Goal: Task Accomplishment & Management: Complete application form

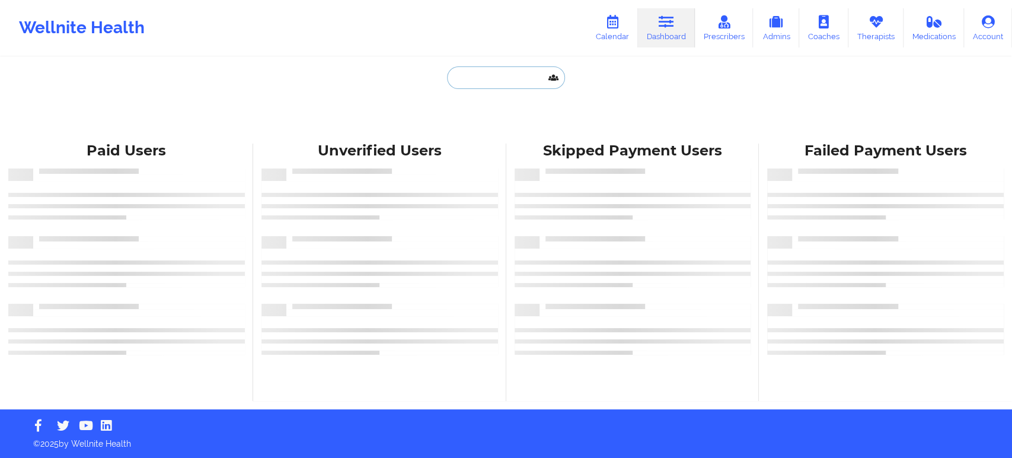
click at [528, 70] on input "text" at bounding box center [505, 77] width 117 height 23
paste input "[EMAIL_ADDRESS][DOMAIN_NAME]"
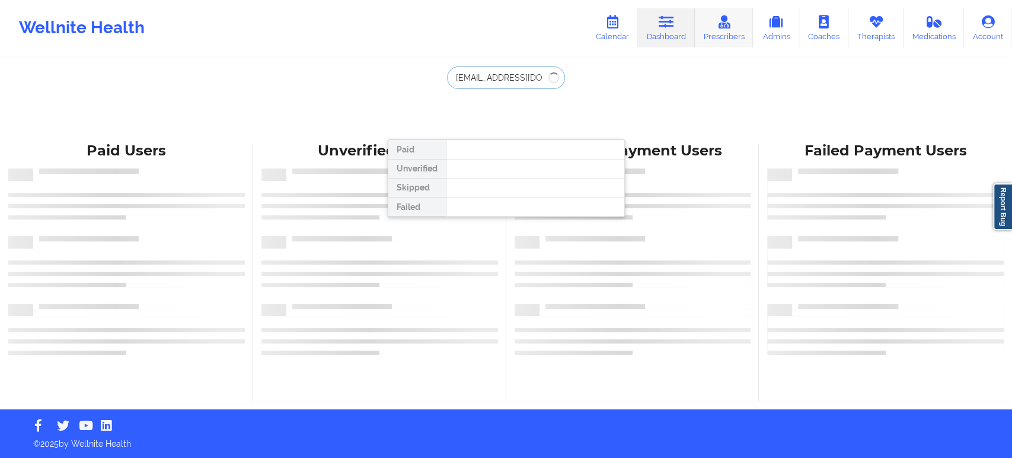
type input "[EMAIL_ADDRESS][DOMAIN_NAME]"
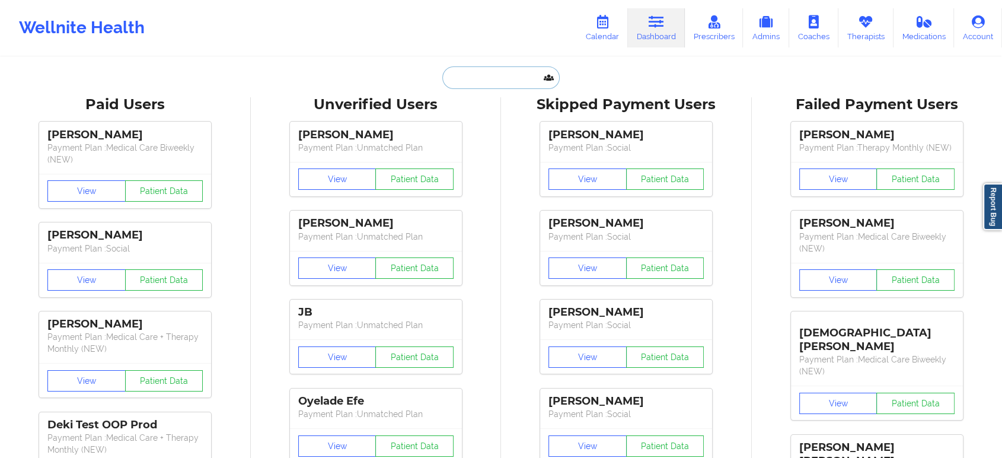
paste input "[EMAIL_ADDRESS][DOMAIN_NAME]"
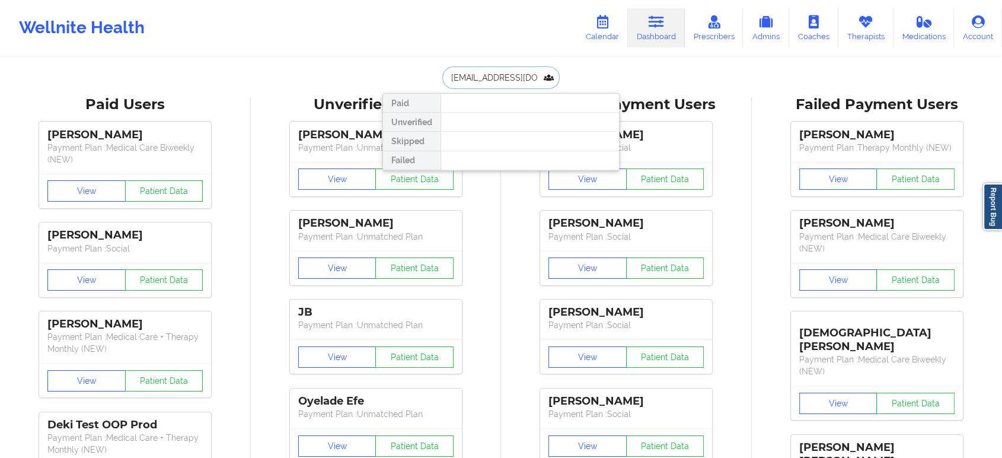
click at [498, 72] on input "[EMAIL_ADDRESS][DOMAIN_NAME]" at bounding box center [500, 77] width 117 height 23
paste input "[PERSON_NAME]"
type input "[PERSON_NAME] [PERSON_NAME]"
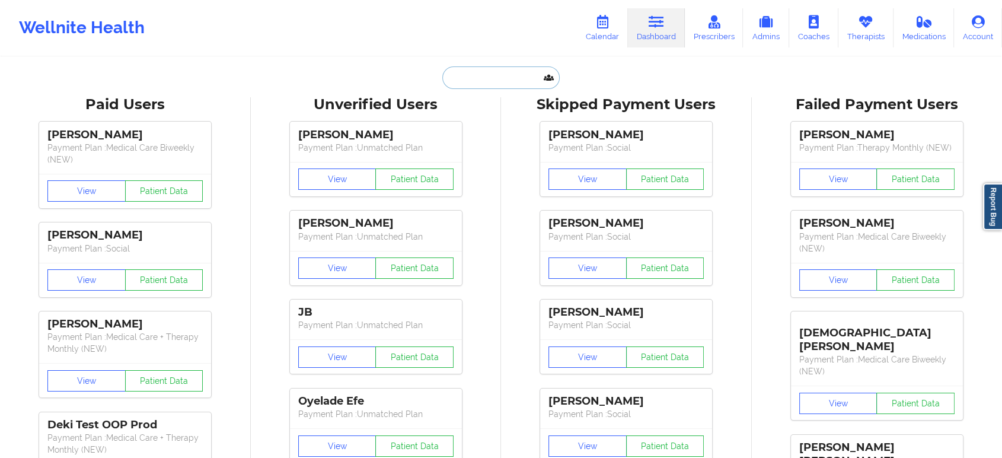
paste input "[EMAIL_ADDRESS][DOMAIN_NAME]"
type input "[EMAIL_ADDRESS][DOMAIN_NAME]"
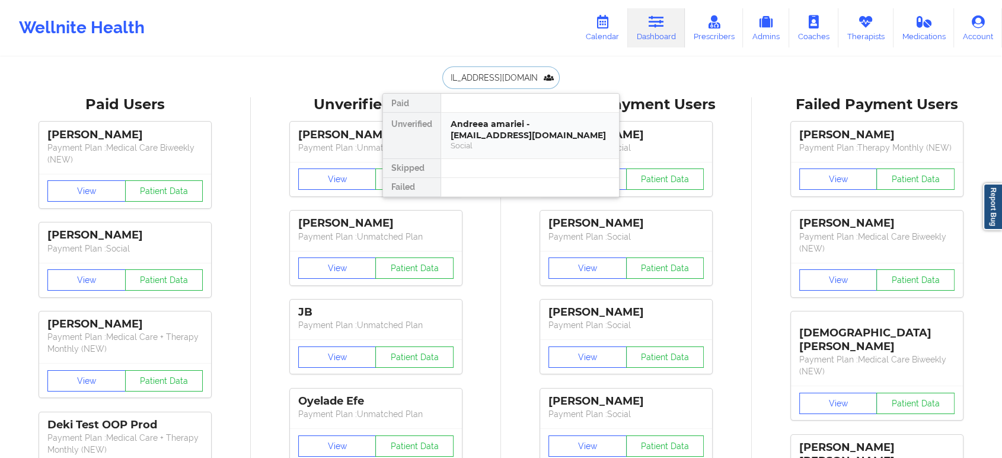
click at [523, 144] on div "Social" at bounding box center [529, 145] width 159 height 10
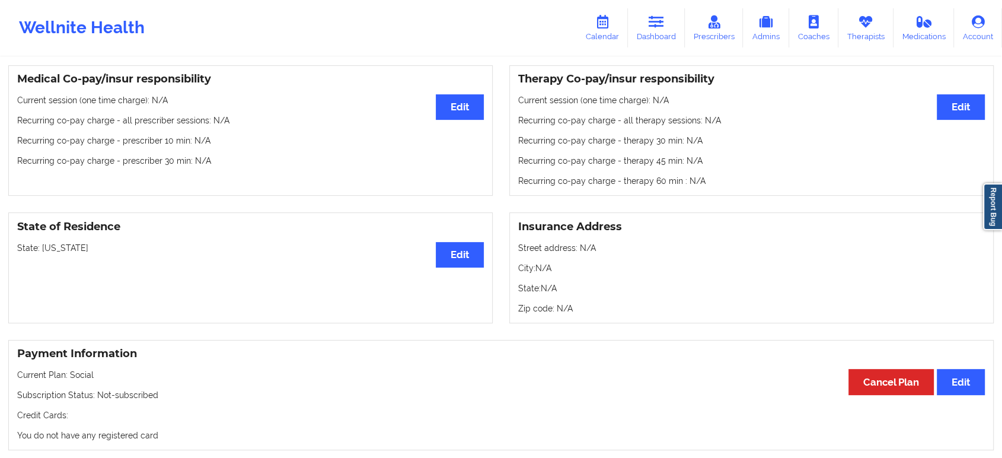
scroll to position [266, 0]
